Goal: Task Accomplishment & Management: Use online tool/utility

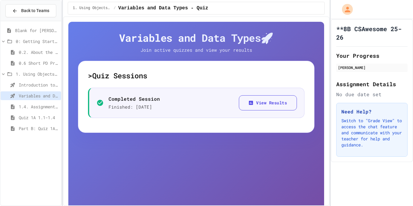
click at [47, 103] on div "1.4. Assignment and Input" at bounding box center [31, 106] width 60 height 9
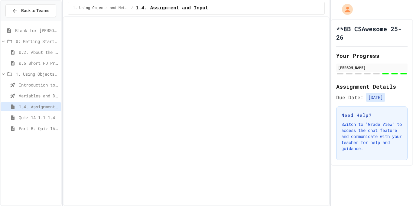
click at [21, 82] on span "Introduction to Algorithms, Programming, and Compilers" at bounding box center [39, 85] width 40 height 6
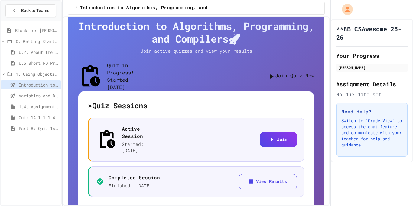
scroll to position [13, 0]
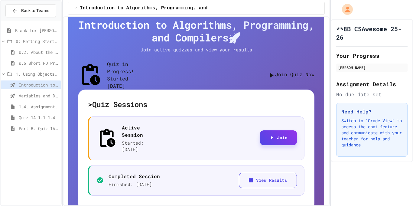
click at [271, 140] on icon "button" at bounding box center [271, 137] width 5 height 5
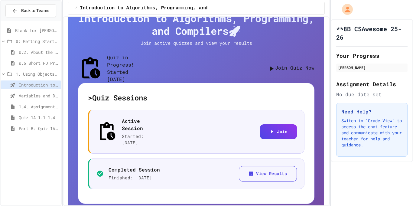
scroll to position [0, 0]
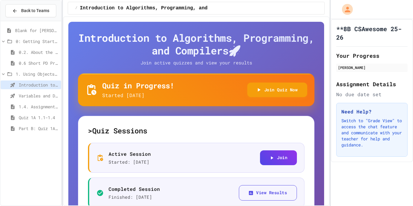
click at [44, 96] on span "Variables and Data Types - Quiz" at bounding box center [39, 95] width 40 height 6
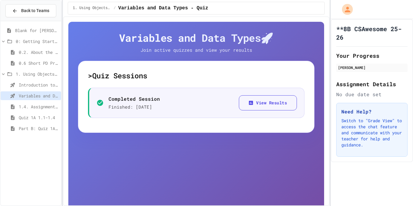
click at [96, 104] on icon at bounding box center [99, 102] width 7 height 7
click at [50, 82] on span "Introduction to Algorithms, Programming, and Compilers" at bounding box center [39, 85] width 40 height 6
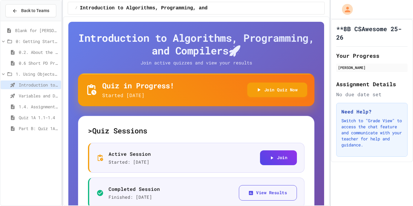
scroll to position [39, 0]
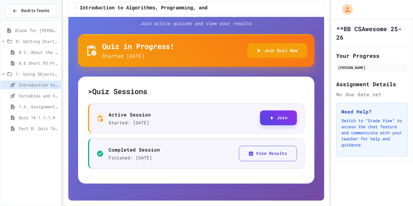
click at [287, 122] on button "Join" at bounding box center [278, 117] width 37 height 15
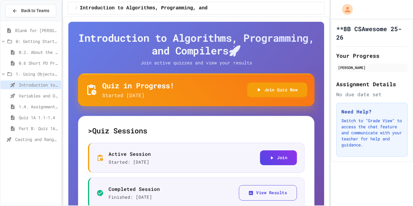
click at [23, 140] on span "Casting and Ranges of Variables" at bounding box center [37, 139] width 44 height 6
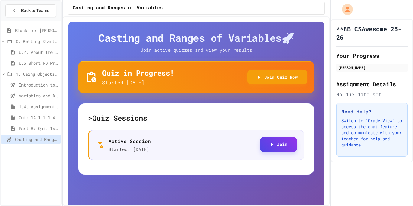
click at [269, 140] on button "Join" at bounding box center [278, 144] width 37 height 15
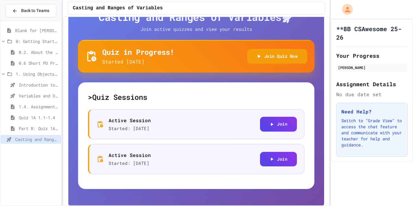
scroll to position [23, 0]
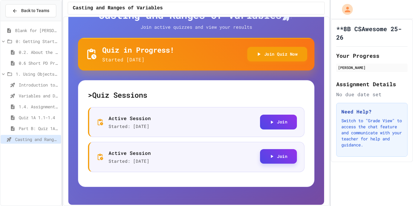
click at [268, 160] on button "Join" at bounding box center [278, 156] width 37 height 15
click at [280, 120] on button "Join" at bounding box center [278, 121] width 37 height 15
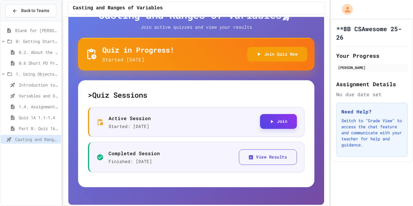
click at [274, 122] on button "Join" at bounding box center [278, 121] width 37 height 15
click at [30, 150] on span "Compound Assignment Operators" at bounding box center [37, 150] width 44 height 6
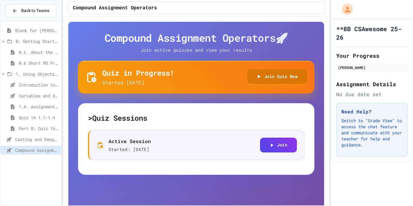
click at [275, 78] on button "Join Quiz Now" at bounding box center [277, 76] width 60 height 15
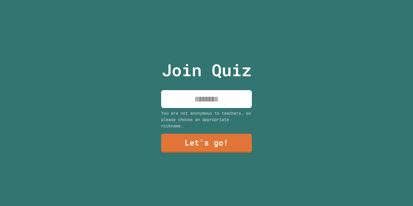
click at [224, 99] on input at bounding box center [206, 99] width 91 height 18
type input "*******"
click at [220, 148] on link "Let's go!" at bounding box center [206, 143] width 91 height 20
click at [205, 110] on div "You are not anonymous to teachers, so please choose an appropriate nickname." at bounding box center [206, 119] width 91 height 19
click at [199, 104] on input at bounding box center [206, 99] width 91 height 18
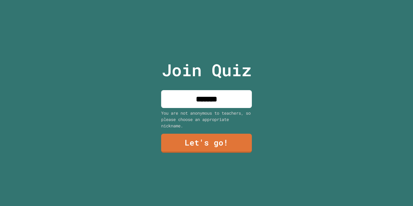
type input "*******"
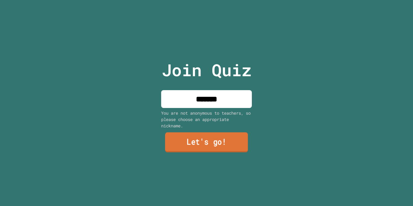
click at [230, 143] on link "Let's go!" at bounding box center [206, 142] width 83 height 20
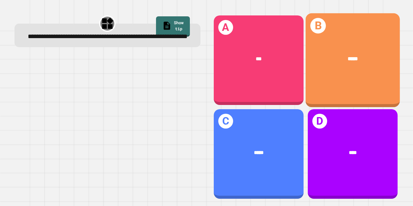
click at [335, 61] on div "*****" at bounding box center [352, 59] width 73 height 8
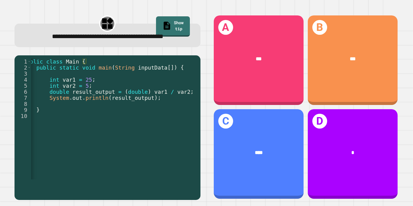
scroll to position [0, 9]
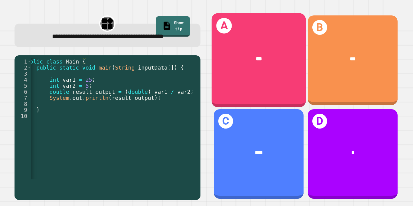
click at [266, 85] on div "A ***" at bounding box center [258, 60] width 94 height 94
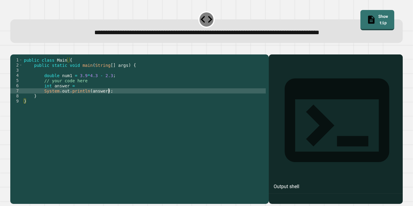
click at [119, 100] on div "public class Main { public static void main ( String [ ] args ) { double num1 =…" at bounding box center [144, 126] width 243 height 139
click at [88, 94] on div "public class Main { public static void main ( String [ ] args ) { double num1 =…" at bounding box center [144, 126] width 243 height 139
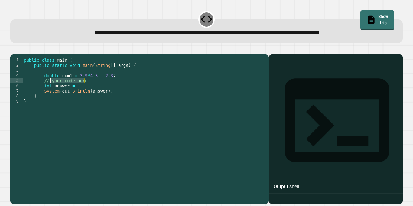
drag, startPoint x: 109, startPoint y: 88, endPoint x: 51, endPoint y: 91, distance: 58.4
click at [51, 91] on div "public class Main { public static void main ( String [ ] args ) { double num1 =…" at bounding box center [144, 126] width 243 height 139
click at [76, 93] on div "public class Main { public static void main ( String [ ] args ) { double num1 =…" at bounding box center [144, 126] width 243 height 139
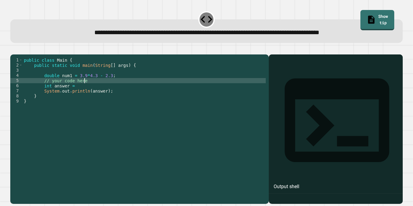
click at [94, 90] on div "public class Main { public static void main ( String [ ] args ) { double num1 =…" at bounding box center [144, 126] width 243 height 139
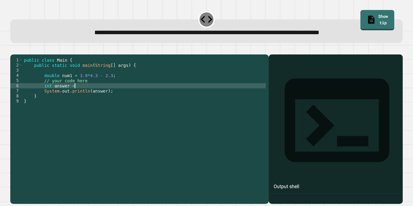
click at [95, 95] on div "public class Main { public static void main ( String [ ] args ) { double num1 =…" at bounding box center [144, 126] width 243 height 139
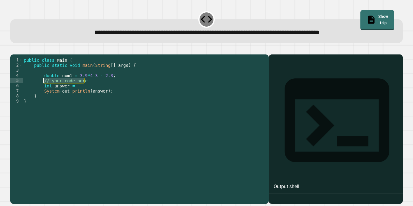
drag, startPoint x: 102, startPoint y: 89, endPoint x: 43, endPoint y: 90, distance: 59.5
click at [43, 90] on div "public class Main { public static void main ( String [ ] args ) { double num1 =…" at bounding box center [144, 126] width 243 height 139
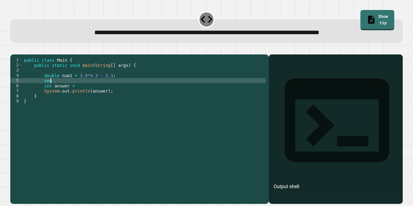
type textarea "****"
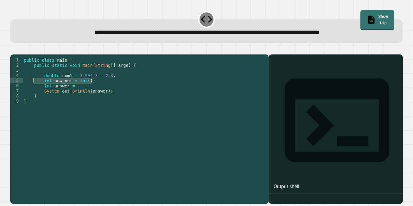
drag, startPoint x: 98, startPoint y: 90, endPoint x: 38, endPoint y: 90, distance: 59.8
click at [38, 90] on div "public class Main { public static void main ( String [ ] args ) { double num1 =…" at bounding box center [144, 126] width 243 height 139
type textarea "**********"
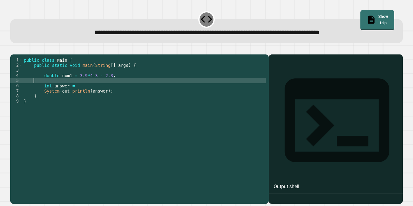
scroll to position [0, 1]
click at [81, 95] on div "public class Main { public static void main ( String [ ] args ) { double num1 =…" at bounding box center [144, 126] width 243 height 139
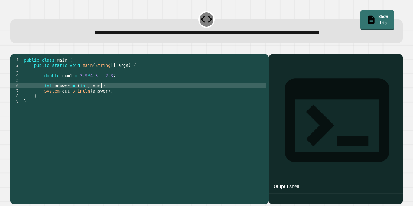
scroll to position [0, 10]
type textarea "**********"
click at [19, 53] on icon "button" at bounding box center [17, 53] width 3 height 4
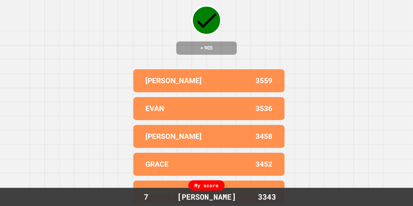
scroll to position [0, 0]
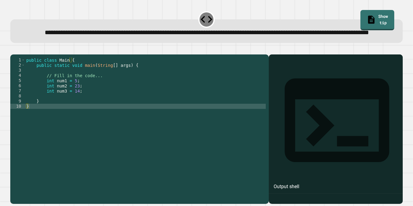
click at [77, 115] on div "public class Main { public static void main ( String [ ] args ) { // Fill in th…" at bounding box center [145, 121] width 241 height 128
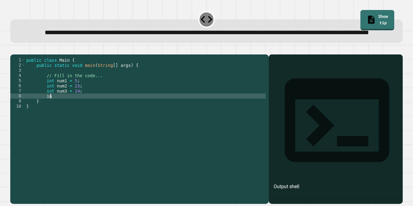
type textarea "*"
click at [142, 115] on div "public class Main { public static void main ( String [ ] args ) { // Fill in th…" at bounding box center [145, 121] width 241 height 128
type textarea "**********"
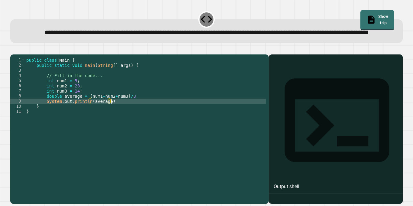
scroll to position [0, 11]
click at [25, 54] on div at bounding box center [206, 50] width 392 height 7
click at [138, 116] on div "public class Main { public static void main ( String [ ] args ) { // Fill in th…" at bounding box center [145, 121] width 241 height 128
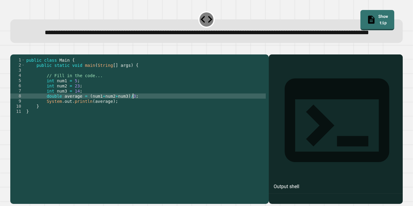
scroll to position [0, 13]
type textarea "**********"
click at [13, 50] on icon "button" at bounding box center [13, 50] width 0 height 0
click at [23, 54] on div at bounding box center [206, 50] width 392 height 7
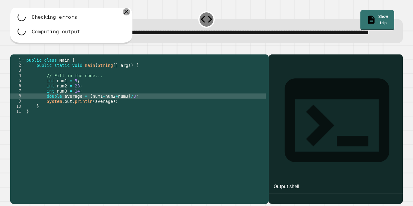
click at [128, 15] on icon at bounding box center [126, 11] width 7 height 7
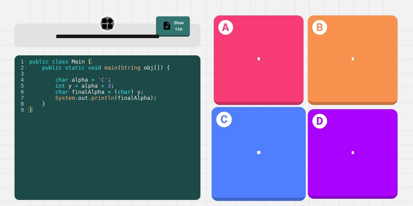
click at [271, 146] on div "**" at bounding box center [258, 152] width 94 height 29
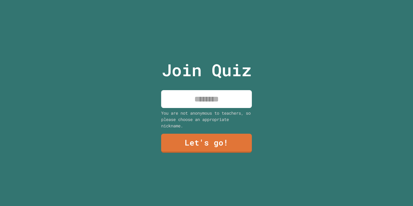
click at [198, 105] on input at bounding box center [206, 99] width 91 height 18
type input "*"
type input "*******"
type input "******"
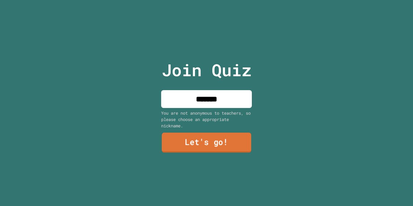
type input "*******"
click at [212, 142] on link "Let's go!" at bounding box center [206, 143] width 89 height 20
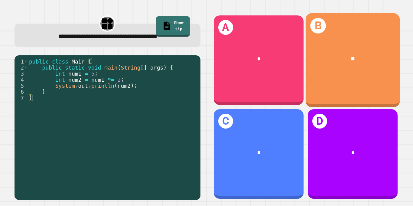
click at [325, 55] on div "**" at bounding box center [352, 59] width 73 height 8
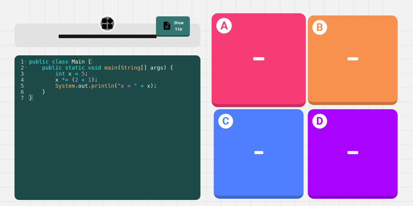
click at [264, 77] on div "A ******" at bounding box center [258, 60] width 94 height 94
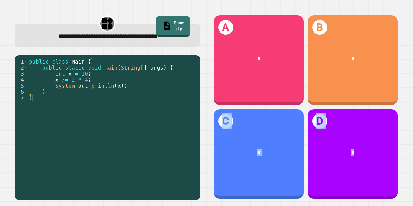
drag, startPoint x: 377, startPoint y: 73, endPoint x: 404, endPoint y: 184, distance: 113.8
click at [404, 184] on div "A * B * C * D *" at bounding box center [305, 107] width 198 height 198
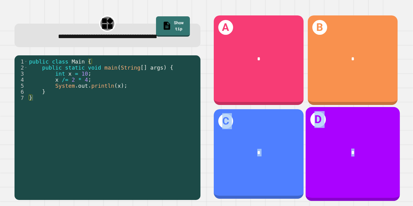
click at [386, 177] on div "D *" at bounding box center [352, 154] width 94 height 94
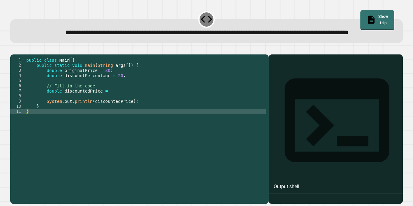
click at [112, 121] on div "public class Main { public static void main ( String args [ ]) { double origina…" at bounding box center [145, 121] width 241 height 128
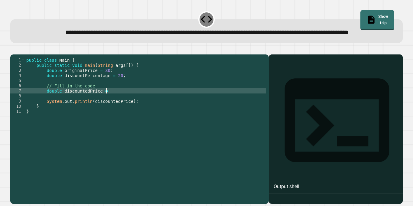
click at [138, 110] on div "public class Main { public static void main ( String args [ ]) { double origina…" at bounding box center [145, 121] width 241 height 128
click at [13, 50] on icon "button" at bounding box center [13, 50] width 0 height 0
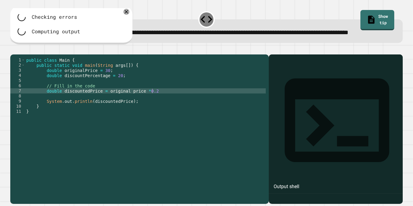
click at [167, 109] on div "public class Main { public static void main ( String args [ ]) { double origina…" at bounding box center [145, 121] width 241 height 128
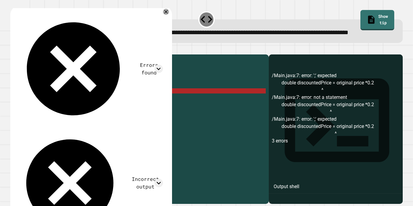
scroll to position [0, 16]
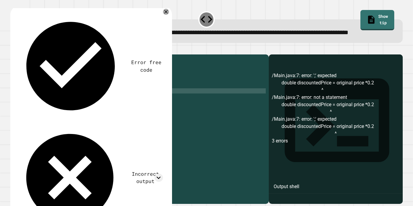
click at [13, 50] on icon "button" at bounding box center [13, 50] width 0 height 0
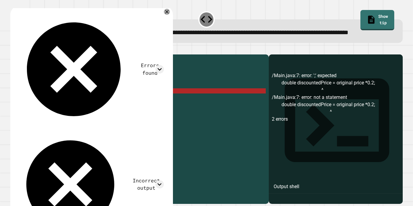
click at [151, 110] on div "public class Main { public static void main ( String args [ ]) { double origina…" at bounding box center [145, 121] width 241 height 128
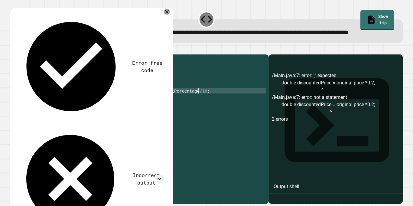
scroll to position [0, 22]
click at [19, 55] on icon "button" at bounding box center [17, 53] width 3 height 4
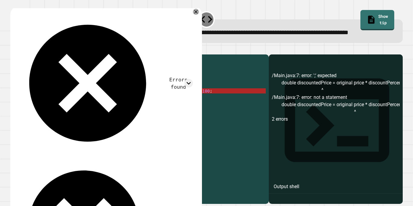
click at [131, 110] on div "public class Main { public static void main ( String args [ ]) { double origina…" at bounding box center [145, 121] width 241 height 128
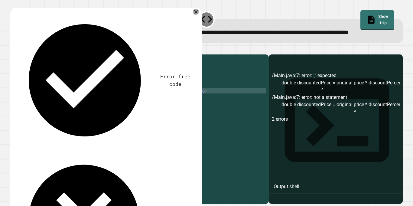
scroll to position [0, 13]
click at [13, 50] on icon "button" at bounding box center [13, 50] width 0 height 0
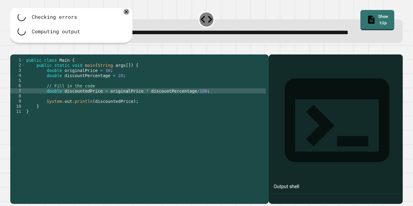
click at [21, 54] on div at bounding box center [206, 50] width 392 height 7
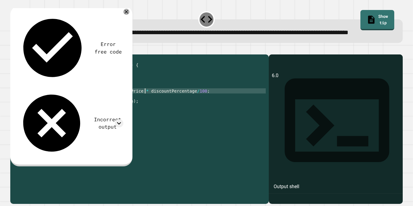
click at [145, 110] on div "public class Main { public static void main ( String args [ ]) { double origina…" at bounding box center [145, 121] width 241 height 128
type textarea "**********"
click at [13, 50] on icon "button" at bounding box center [13, 50] width 0 height 0
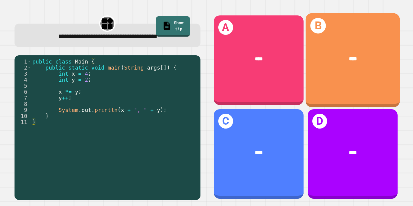
click at [342, 52] on div "****" at bounding box center [352, 58] width 94 height 29
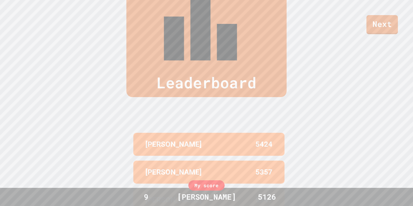
scroll to position [0, 0]
